Goal: Transaction & Acquisition: Download file/media

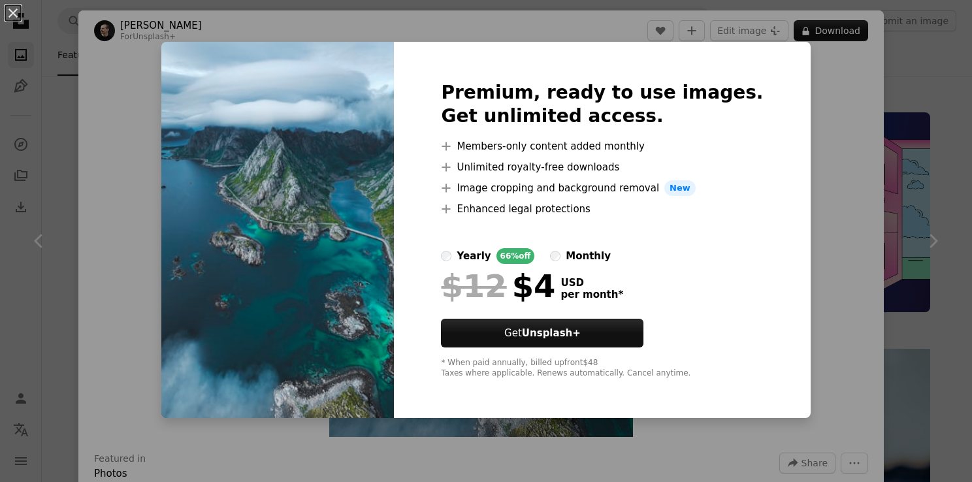
scroll to position [1907, 0]
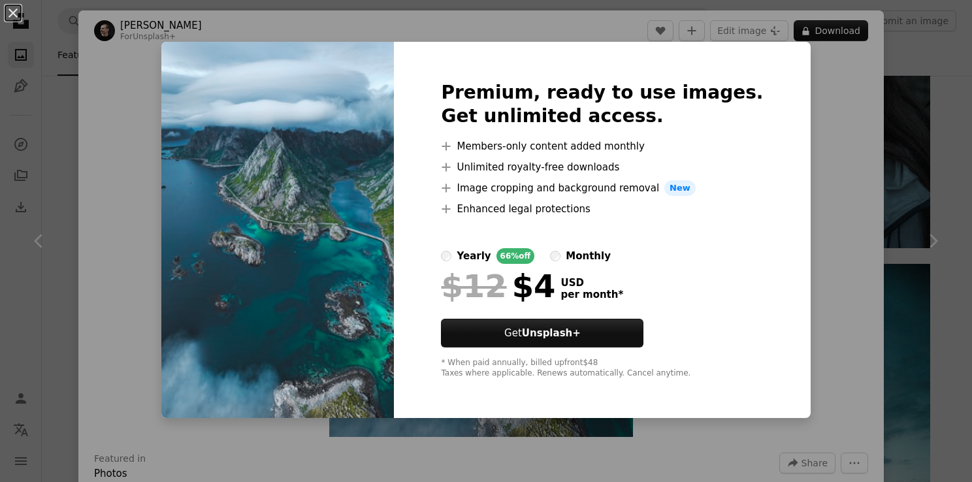
click at [829, 192] on div "An X shape Premium, ready to use images. Get unlimited access. A plus sign Memb…" at bounding box center [486, 241] width 972 height 482
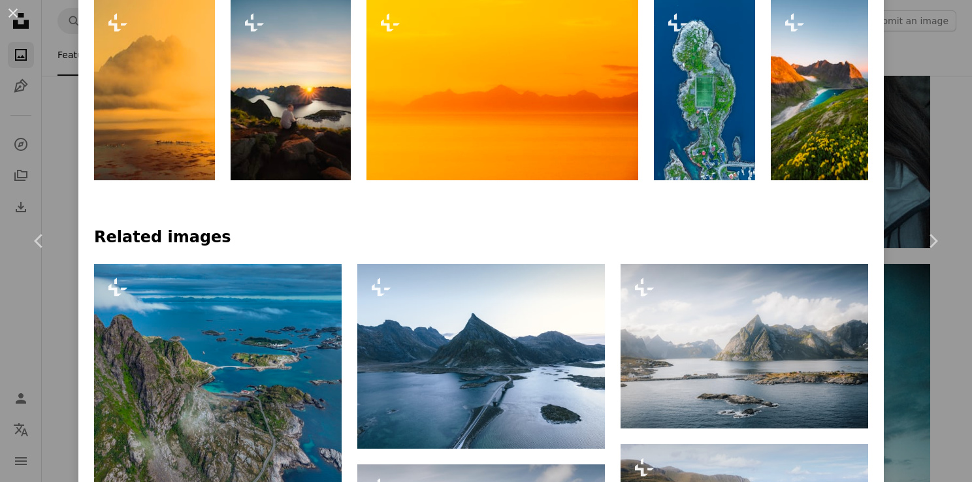
scroll to position [721, 0]
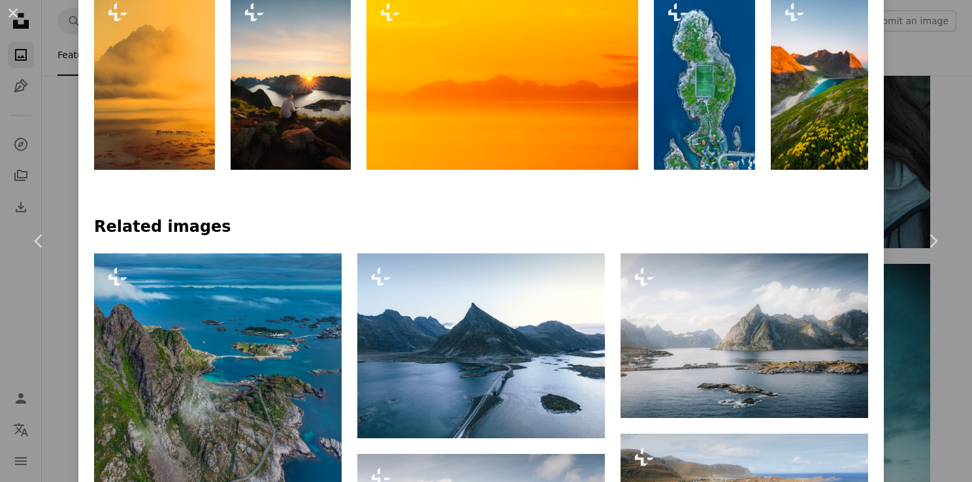
click at [332, 138] on img at bounding box center [291, 79] width 121 height 181
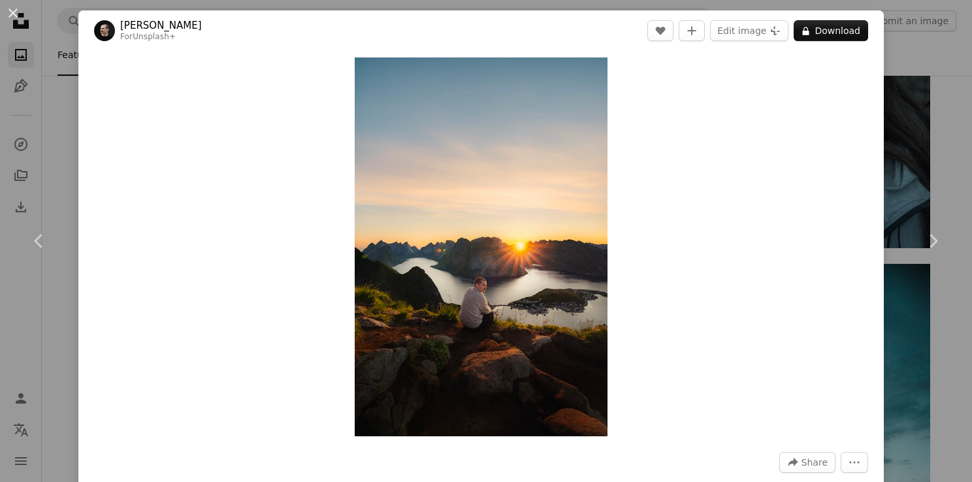
click at [912, 90] on div "An X shape Chevron left Chevron right [PERSON_NAME] For Unsplash+ A heart A plu…" at bounding box center [486, 241] width 972 height 482
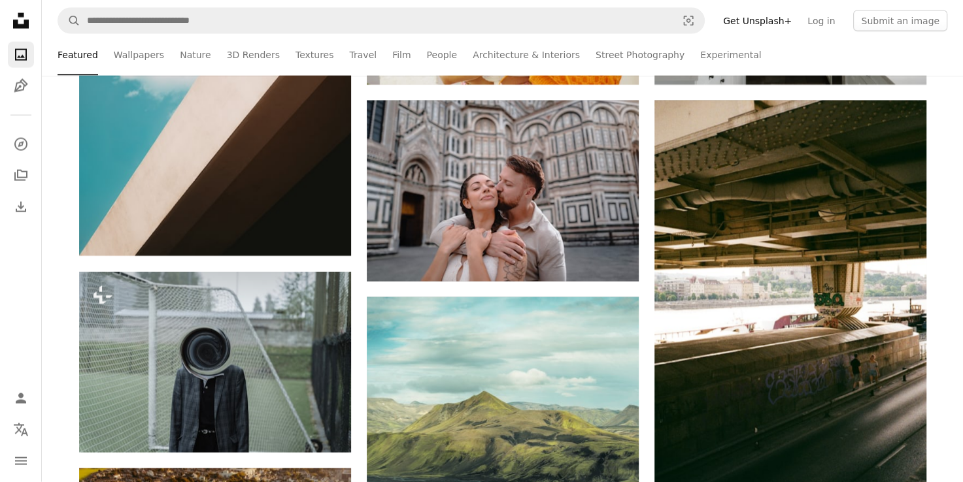
scroll to position [2820, 0]
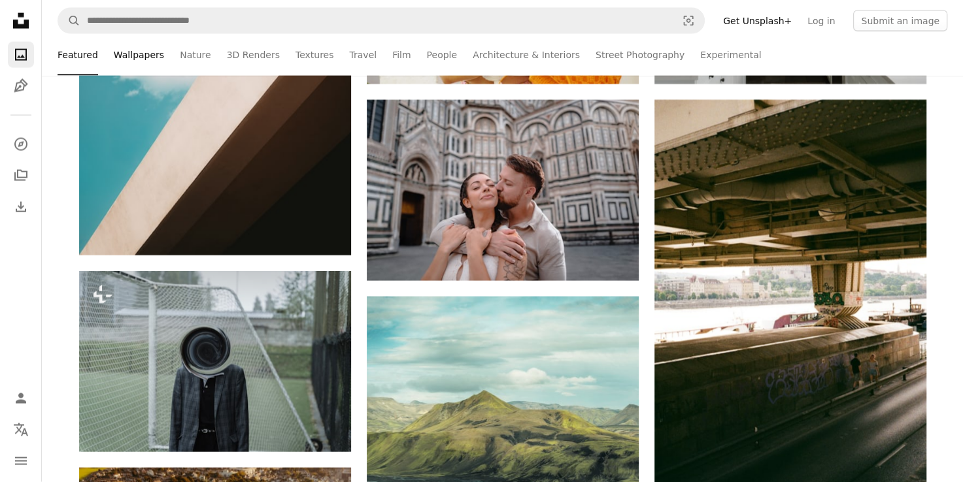
click at [130, 58] on link "Wallpapers" at bounding box center [139, 55] width 50 height 42
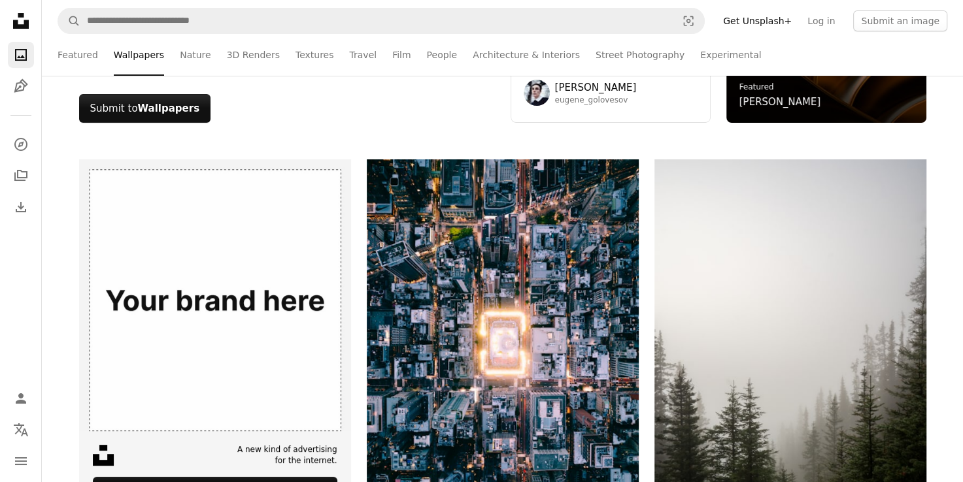
scroll to position [190, 0]
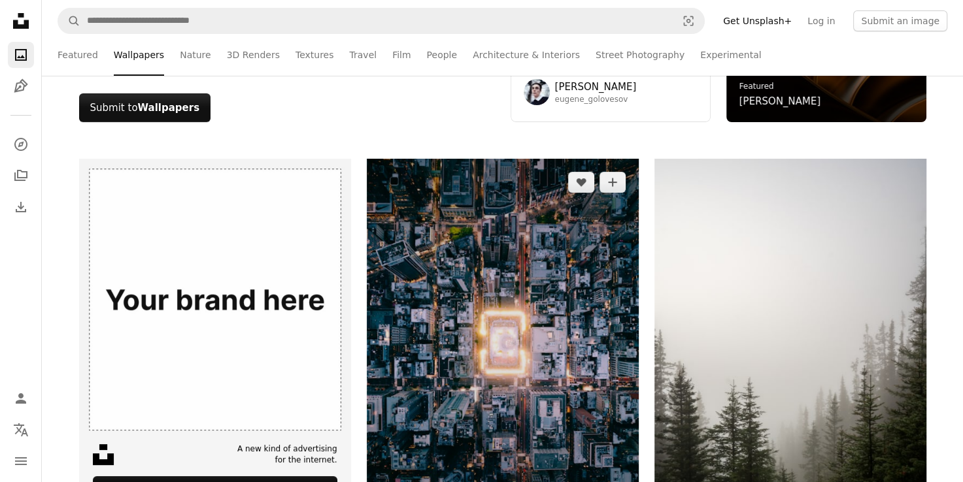
click at [502, 325] on img at bounding box center [503, 340] width 272 height 363
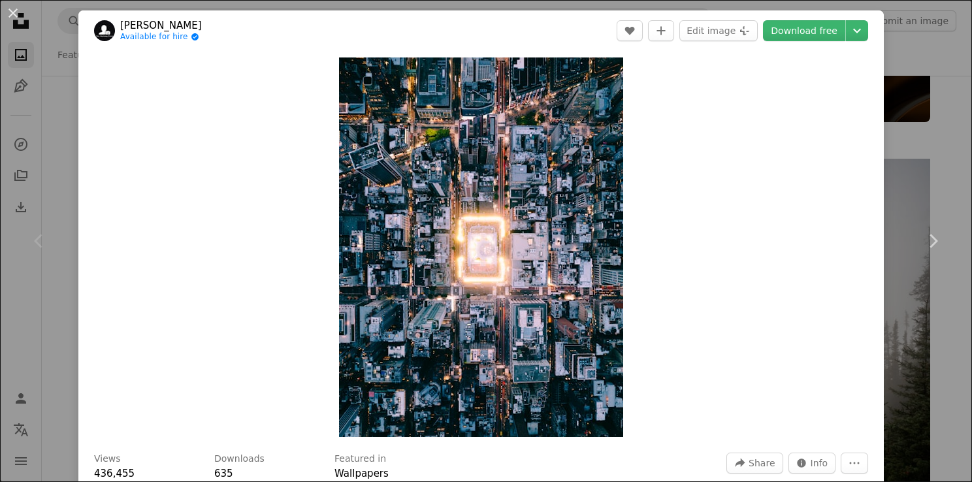
click at [925, 135] on div "An X shape Chevron left Chevron right [PERSON_NAME] Available for hire A checkm…" at bounding box center [486, 241] width 972 height 482
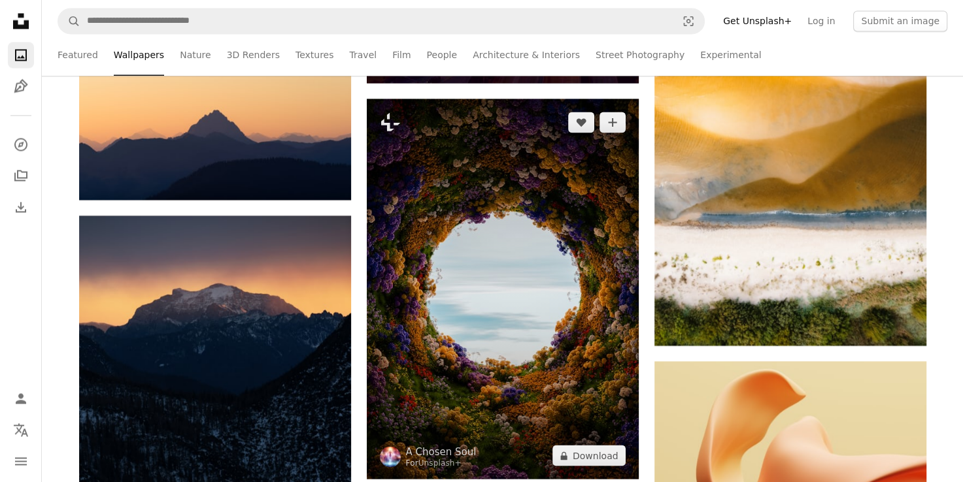
click at [577, 198] on img at bounding box center [503, 289] width 272 height 380
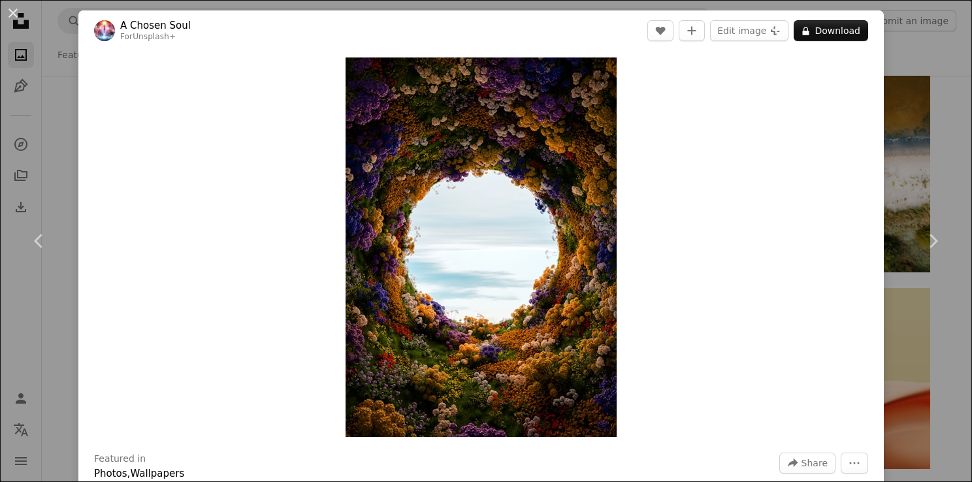
scroll to position [41, 0]
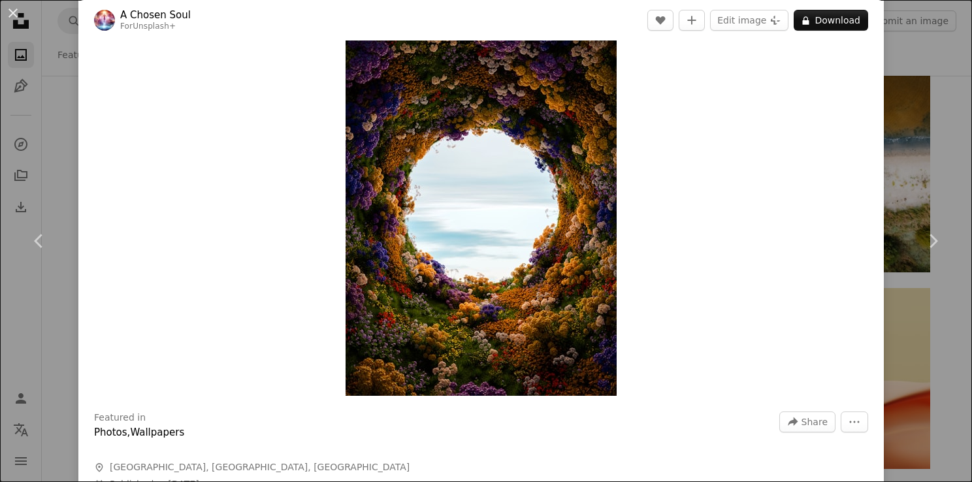
click at [64, 58] on div "An X shape Chevron left Chevron right A Chosen Soul For Unsplash+ A heart A plu…" at bounding box center [486, 241] width 972 height 482
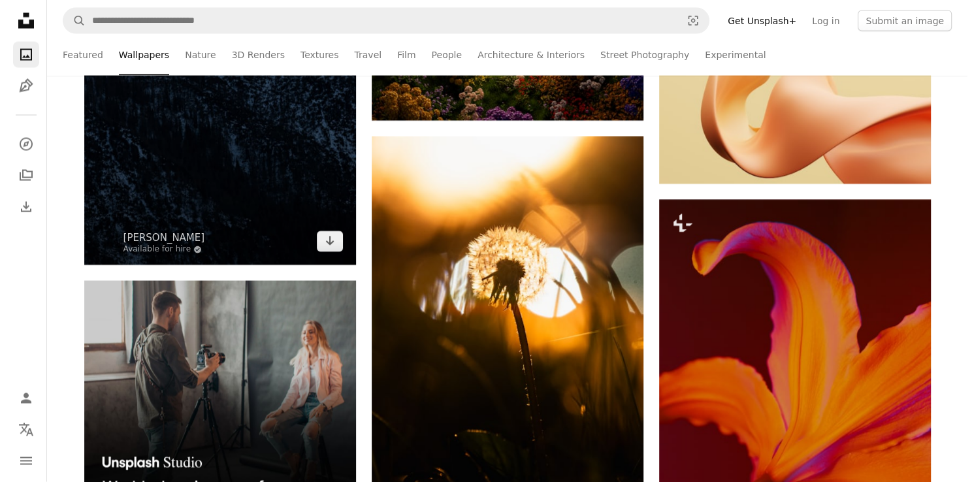
scroll to position [2465, 0]
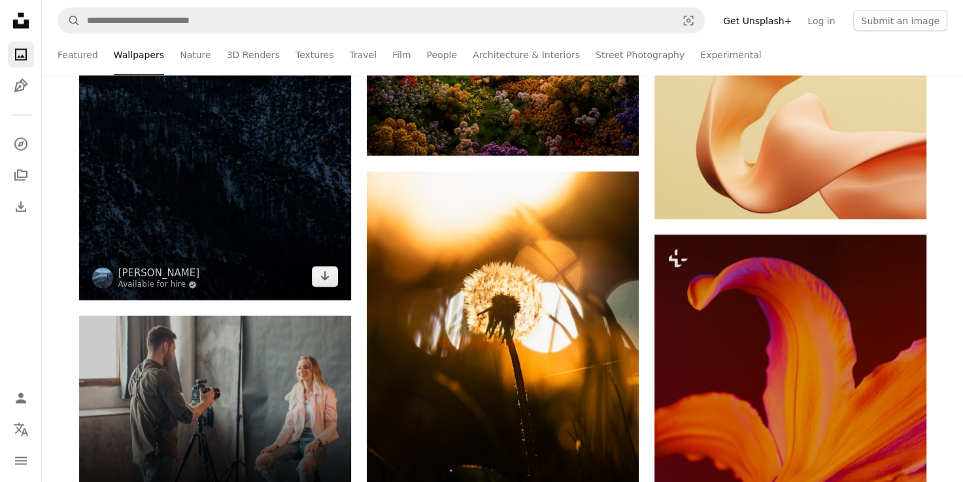
click at [218, 169] on img at bounding box center [215, 97] width 272 height 408
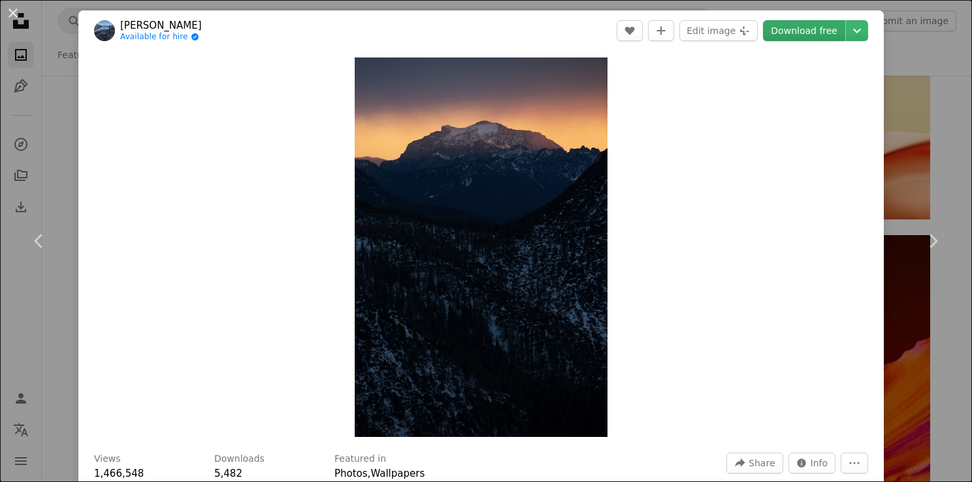
click at [812, 38] on link "Download free" at bounding box center [804, 30] width 82 height 21
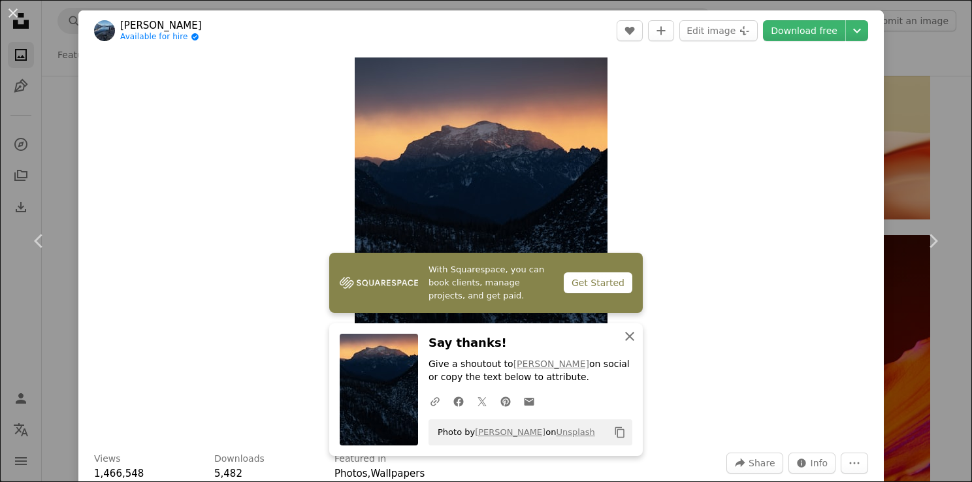
click at [625, 338] on icon "An X shape" at bounding box center [630, 337] width 16 height 16
